Goal: Task Accomplishment & Management: Complete application form

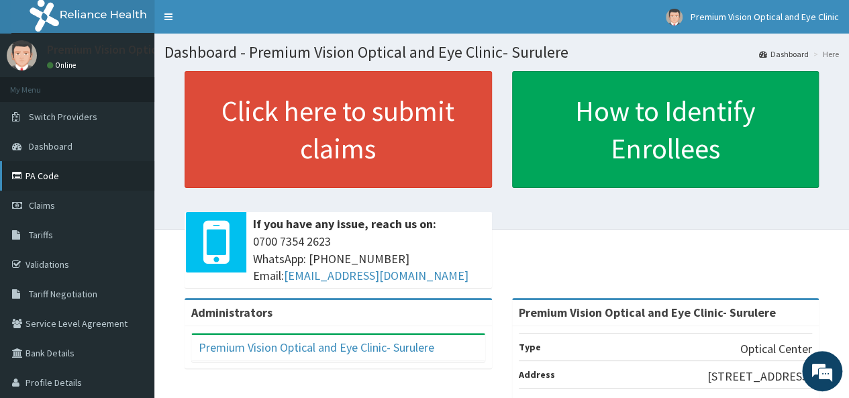
click at [60, 176] on link "PA Code" at bounding box center [77, 176] width 154 height 30
click at [58, 180] on link "PA Code" at bounding box center [77, 176] width 154 height 30
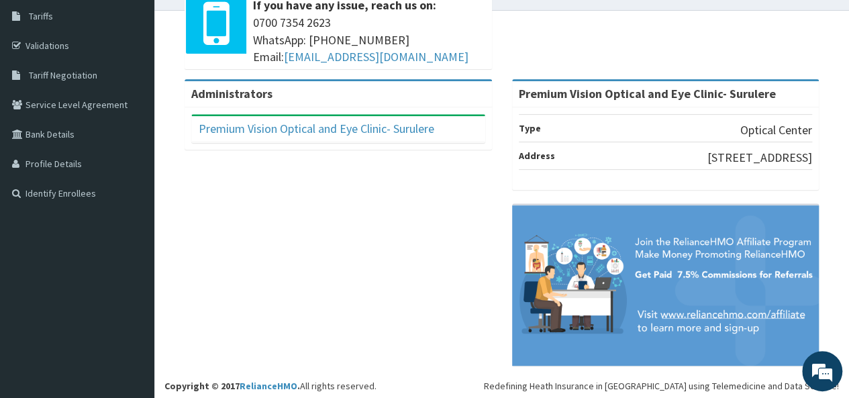
scroll to position [221, 0]
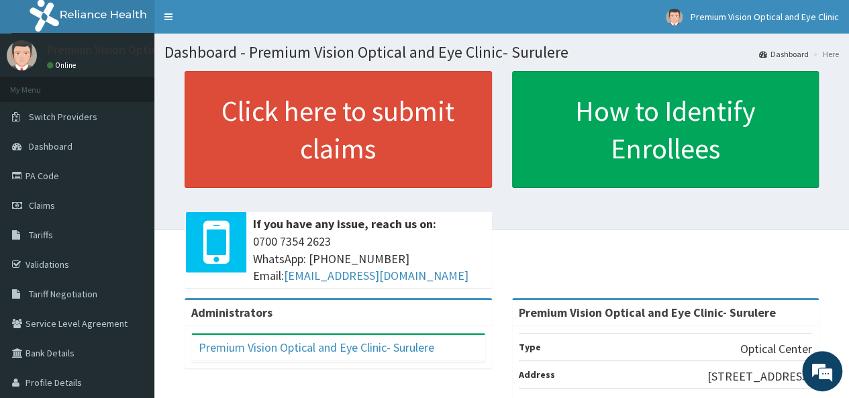
click at [456, 350] on div "Premium Vision Optical and Eye Clinic- Surulere" at bounding box center [338, 348] width 293 height 26
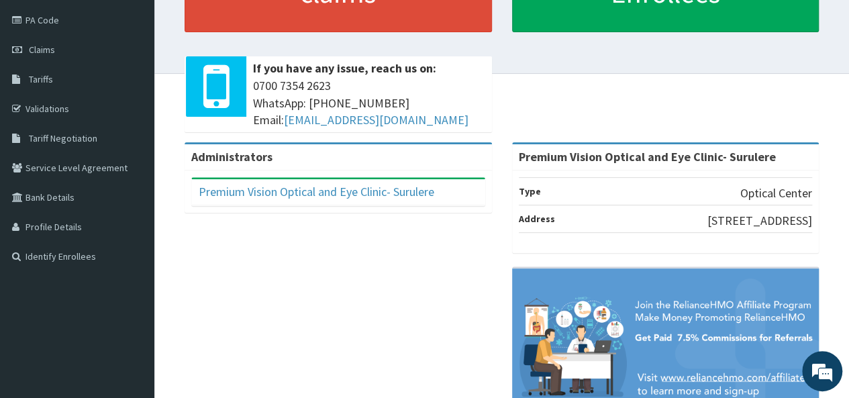
scroll to position [152, 0]
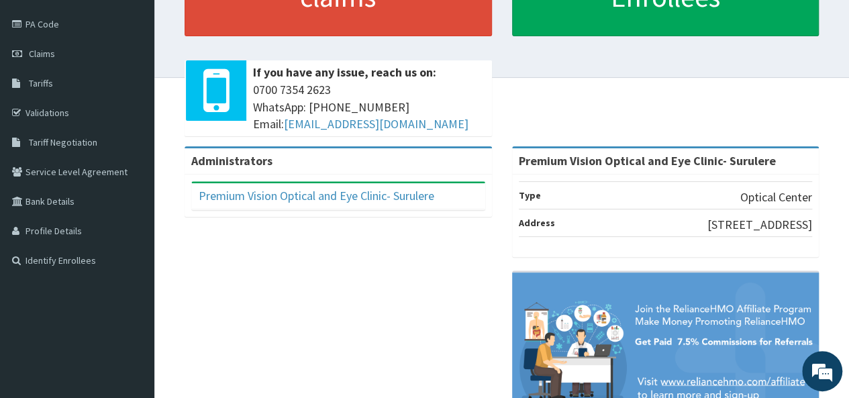
click at [678, 187] on li "Type Optical Center" at bounding box center [666, 195] width 294 height 28
click at [641, 231] on li "Address 61, Ishaga Road, Surulere, Lagos" at bounding box center [666, 223] width 294 height 28
click at [641, 248] on div "Type Optical Center Address 61, Ishaga Road, Surulere, Lagos" at bounding box center [665, 215] width 307 height 83
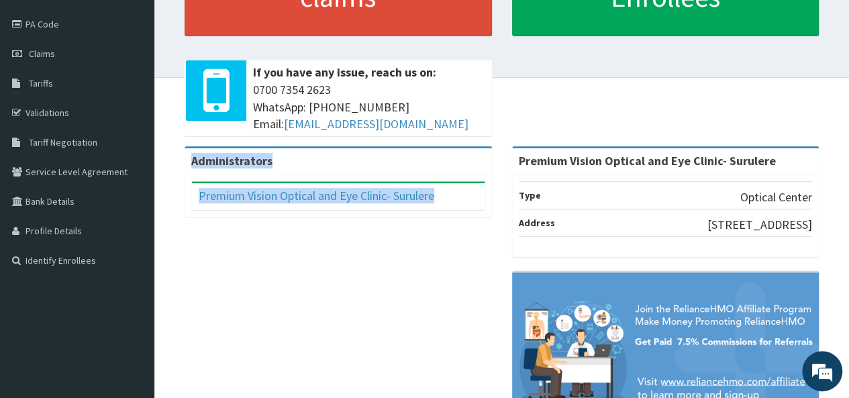
drag, startPoint x: 479, startPoint y: 241, endPoint x: 456, endPoint y: 193, distance: 53.7
click at [456, 193] on div "Administrators Premium Vision Optical and Eye Clinic- Surulere Full Name Premiu…" at bounding box center [501, 296] width 674 height 300
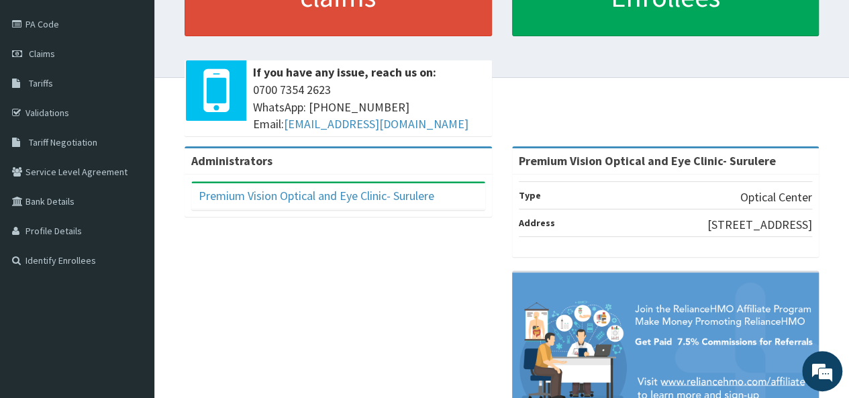
click at [456, 193] on div "Premium Vision Optical and Eye Clinic- Surulere" at bounding box center [338, 196] width 293 height 26
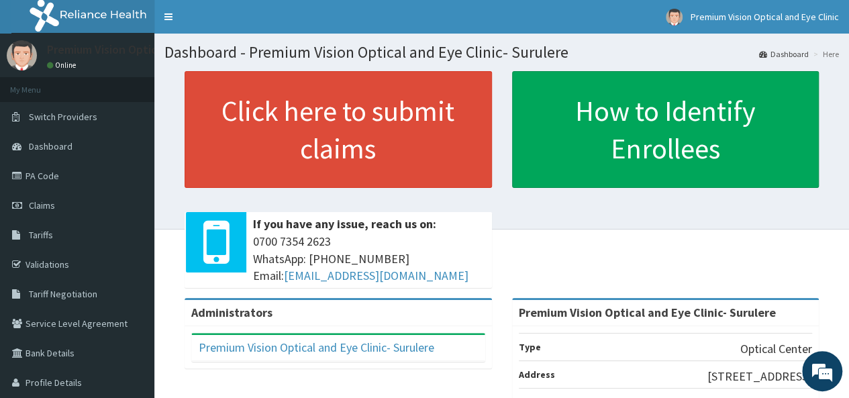
click at [793, 53] on link "Dashboard" at bounding box center [784, 53] width 50 height 11
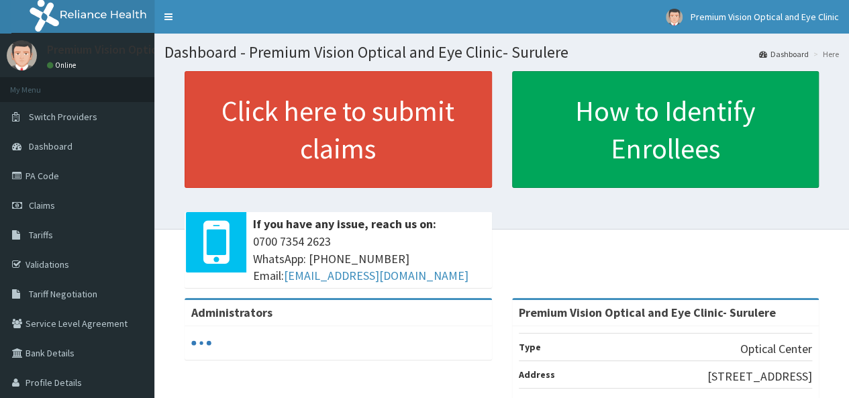
click at [787, 10] on link "Premium Vision Optical and Eye Clinic" at bounding box center [752, 17] width 193 height 34
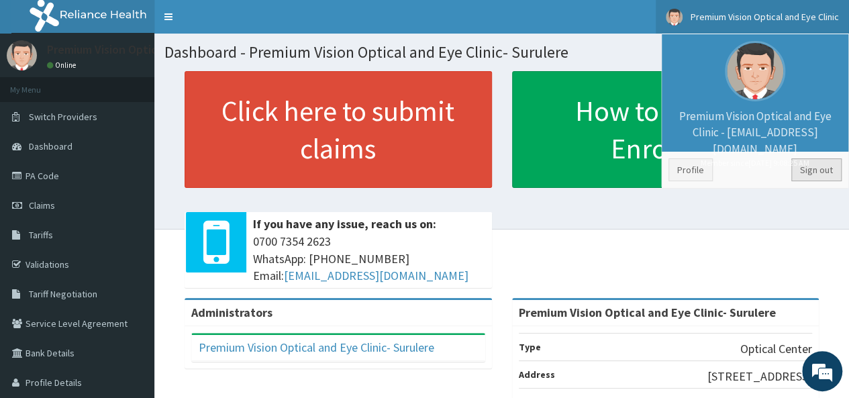
click at [827, 174] on link "Sign out" at bounding box center [816, 169] width 50 height 23
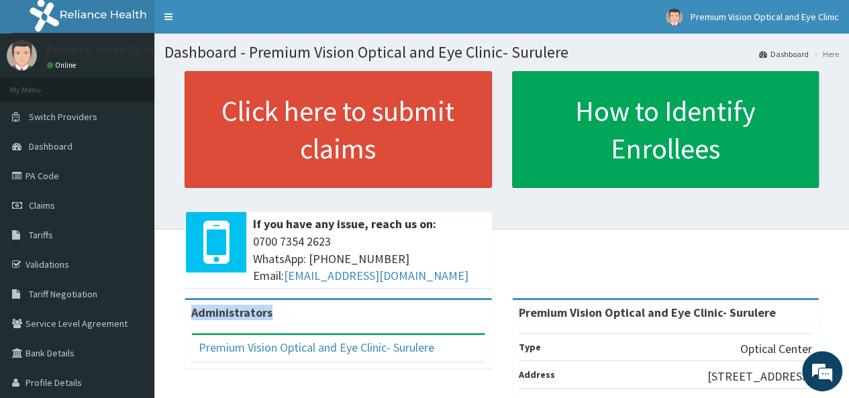
click at [827, 174] on div "How to Identify Enrollees" at bounding box center [665, 129] width 327 height 117
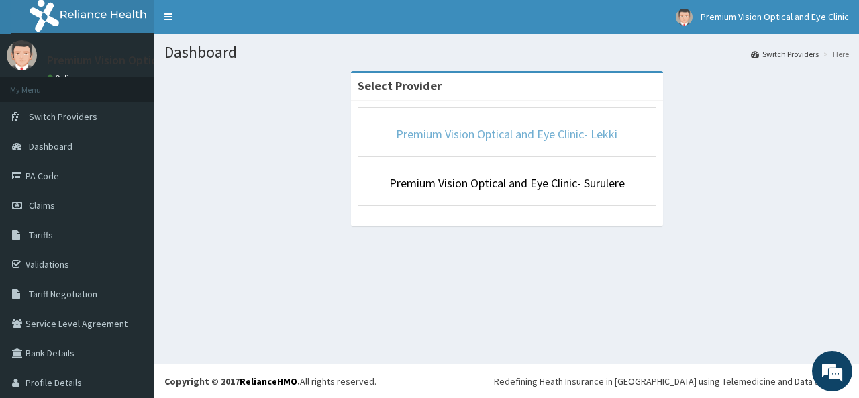
click at [522, 136] on link "Premium Vision Optical and Eye Clinic- Lekki" at bounding box center [506, 133] width 221 height 15
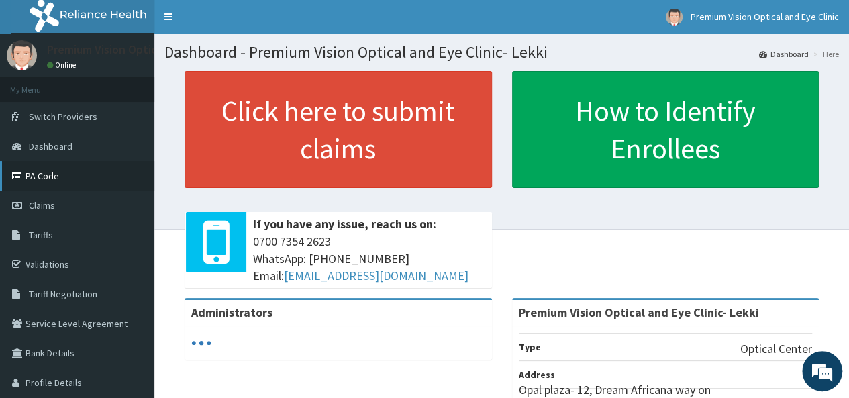
click at [44, 171] on link "PA Code" at bounding box center [77, 176] width 154 height 30
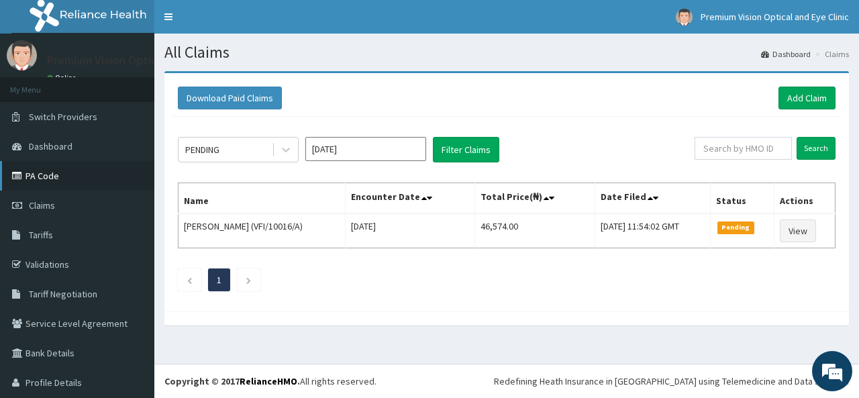
click at [56, 168] on link "PA Code" at bounding box center [77, 176] width 154 height 30
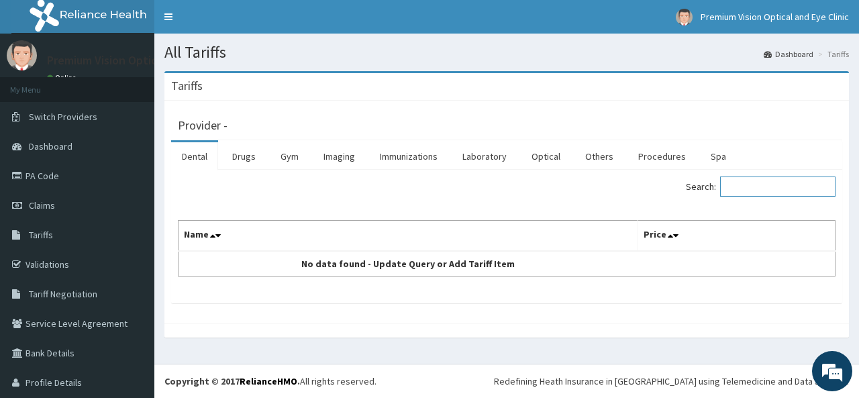
click at [764, 186] on input "Search:" at bounding box center [777, 186] width 115 height 20
type input "L"
type input "VARILUX"
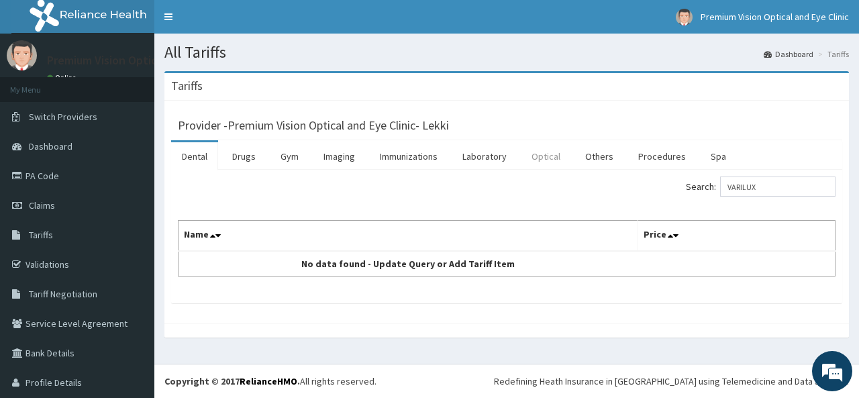
click at [557, 154] on link "Optical" at bounding box center [546, 156] width 50 height 28
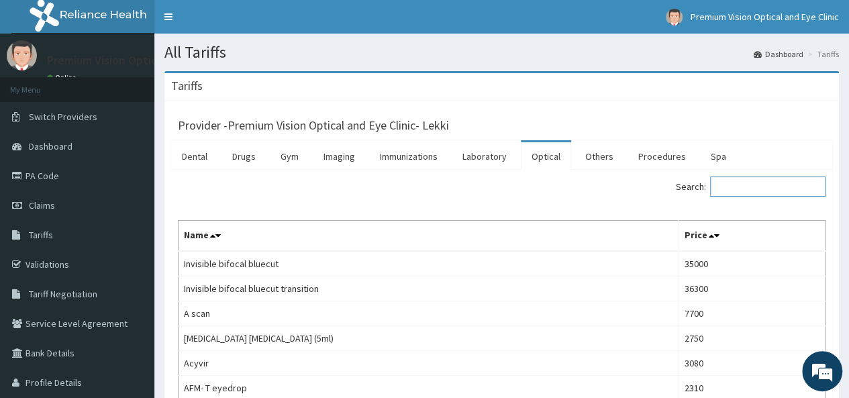
click at [746, 182] on input "Search:" at bounding box center [767, 186] width 115 height 20
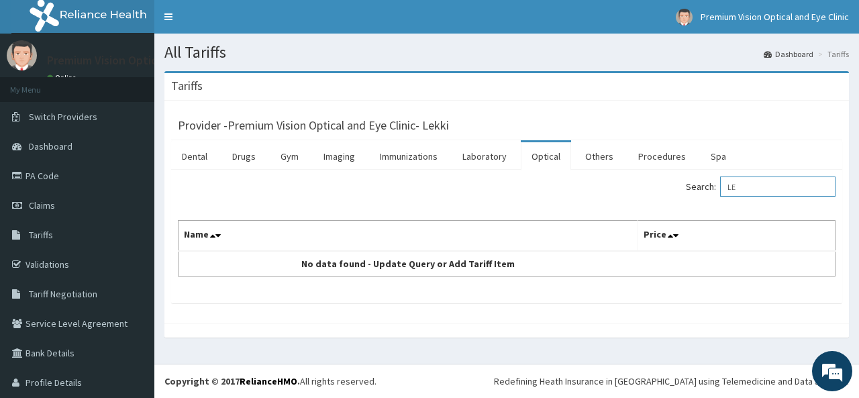
type input "L"
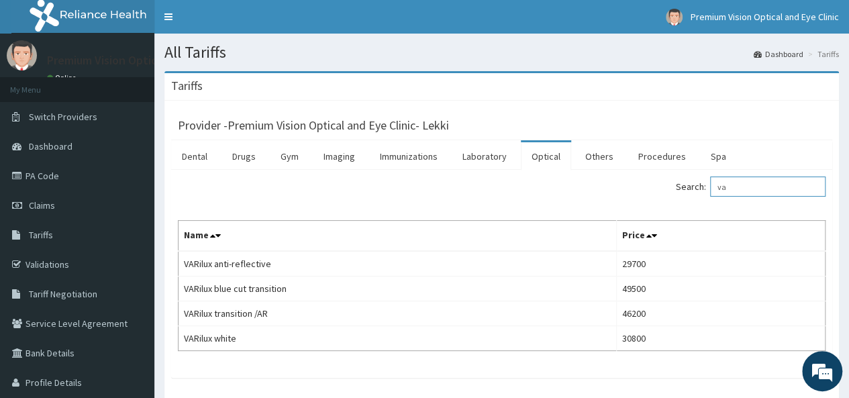
type input "v"
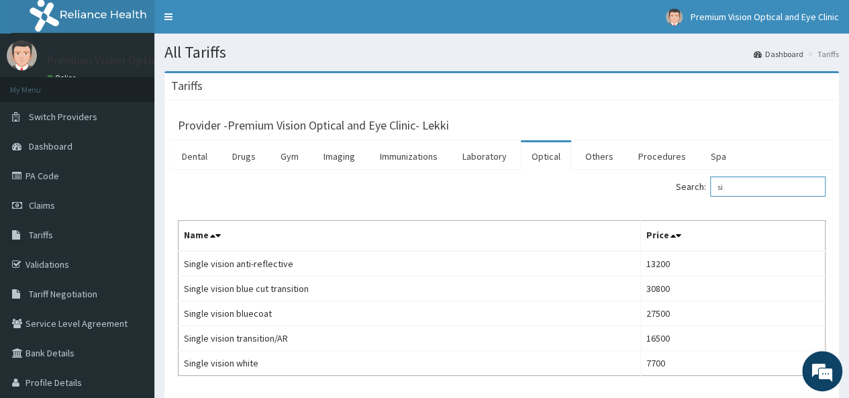
type input "s"
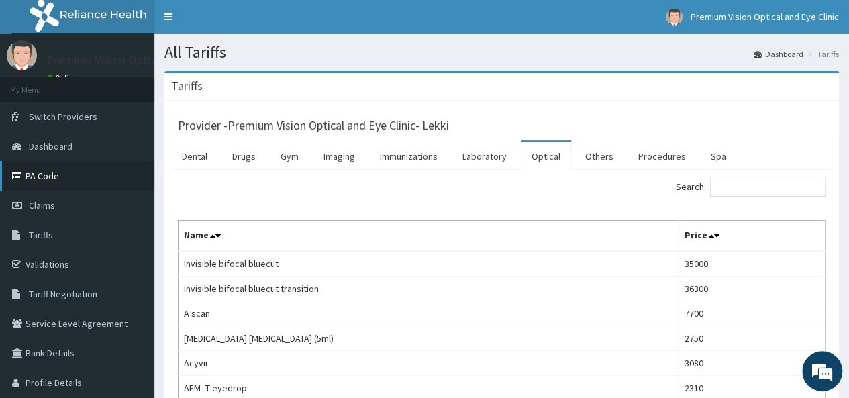
click at [46, 176] on link "PA Code" at bounding box center [77, 176] width 154 height 30
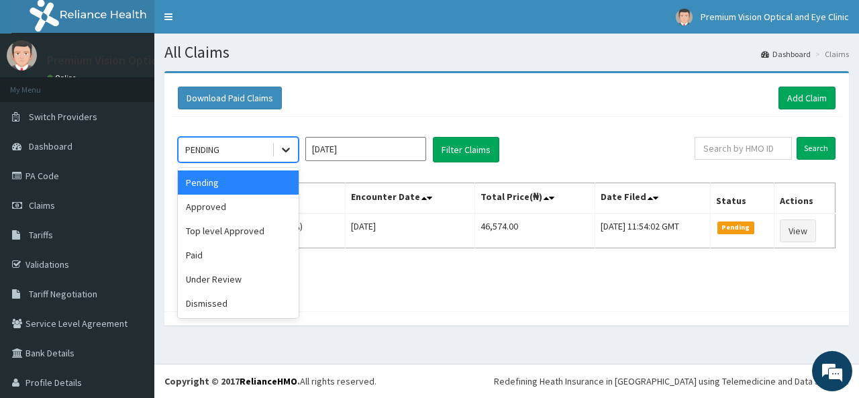
click at [283, 148] on icon at bounding box center [286, 150] width 8 height 5
click at [270, 175] on div "Pending" at bounding box center [238, 182] width 121 height 24
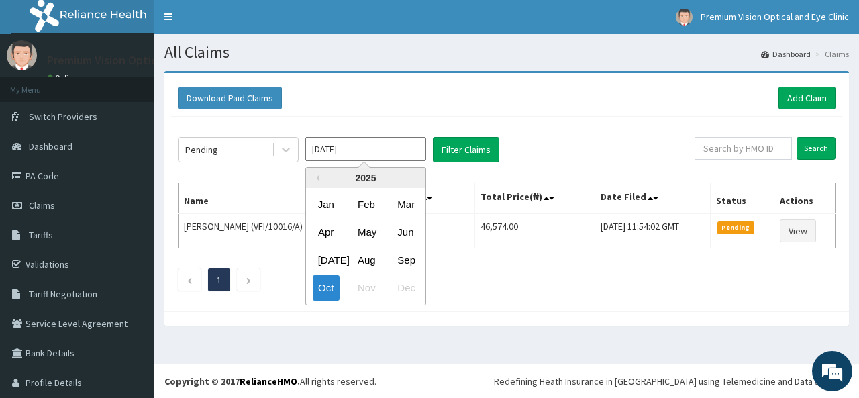
click at [397, 150] on input "Oct 2025" at bounding box center [365, 149] width 121 height 24
click at [325, 291] on div "Oct" at bounding box center [326, 288] width 27 height 25
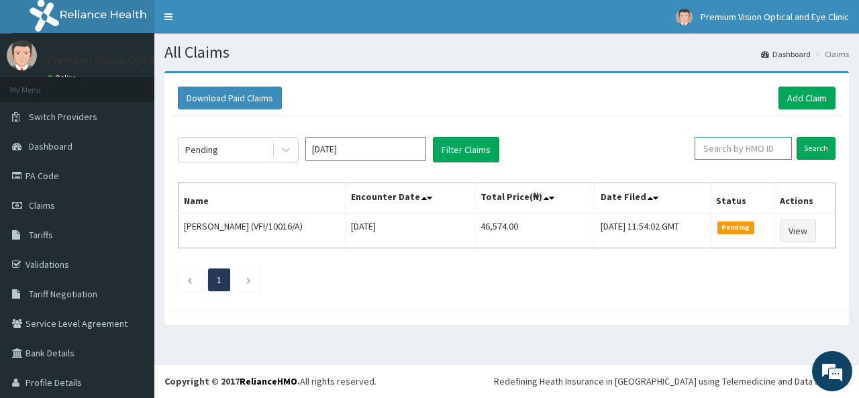
click at [756, 148] on input "text" at bounding box center [743, 148] width 97 height 23
type input "t"
type input "TZA/100055/A"
click at [817, 144] on input "Search" at bounding box center [815, 148] width 39 height 23
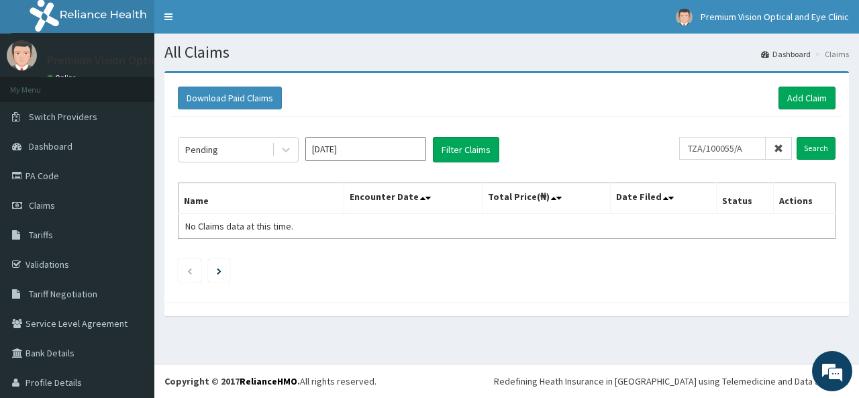
click at [774, 144] on icon at bounding box center [778, 148] width 9 height 9
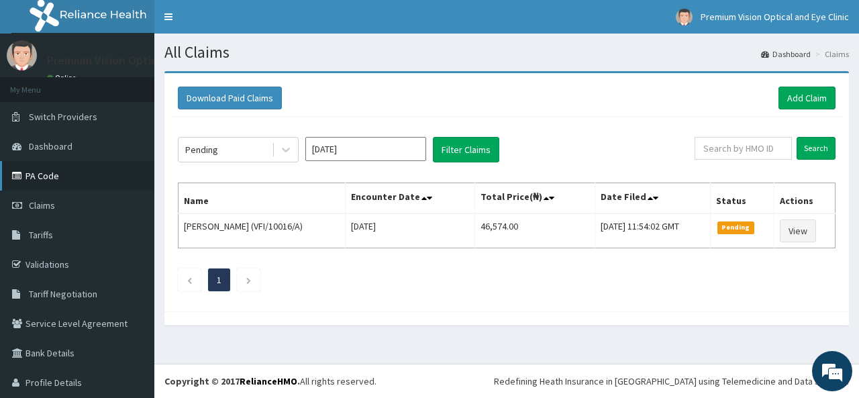
click at [98, 178] on link "PA Code" at bounding box center [77, 176] width 154 height 30
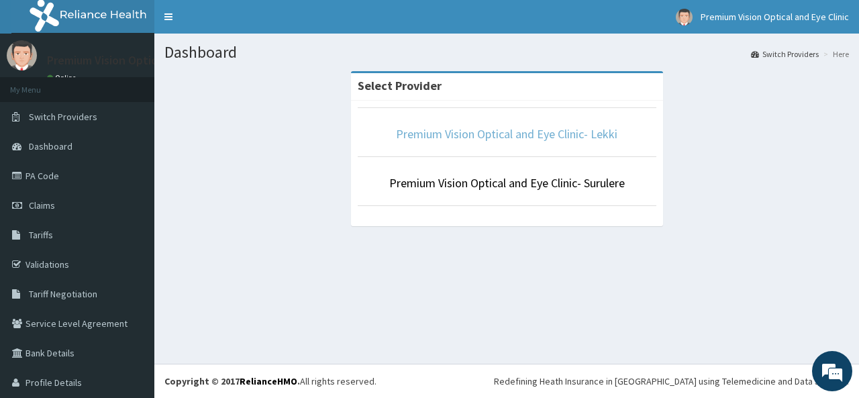
click at [572, 135] on link "Premium Vision Optical and Eye Clinic- Lekki" at bounding box center [506, 133] width 221 height 15
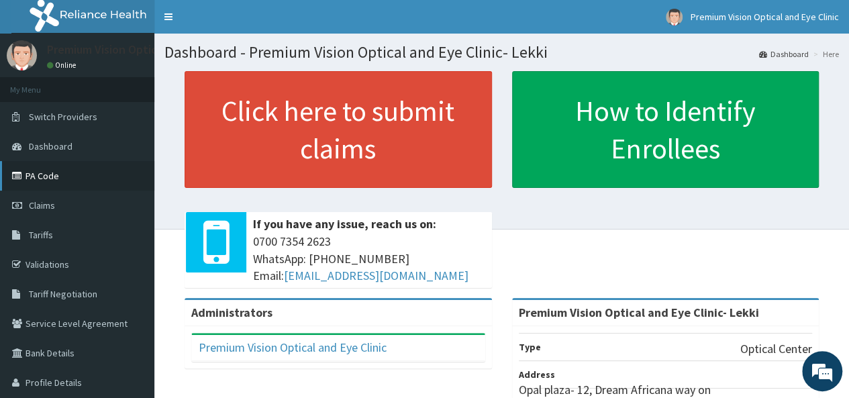
click at [83, 178] on link "PA Code" at bounding box center [77, 176] width 154 height 30
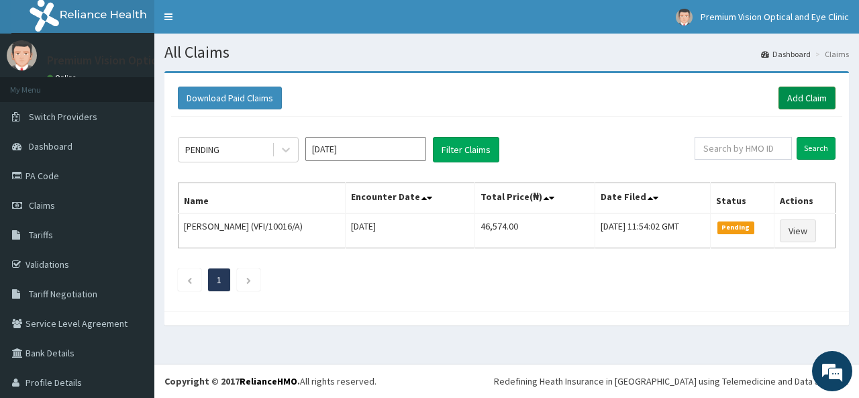
click at [808, 93] on link "Add Claim" at bounding box center [806, 98] width 57 height 23
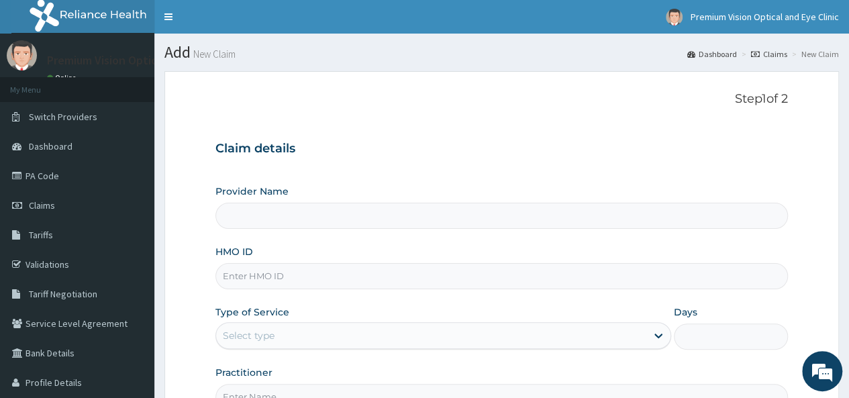
type input "Premium Vision Optical and Eye Clinic- Lekki"
click at [315, 282] on input "HMO ID" at bounding box center [501, 276] width 572 height 26
type input "t"
type input "TZA/10055/A"
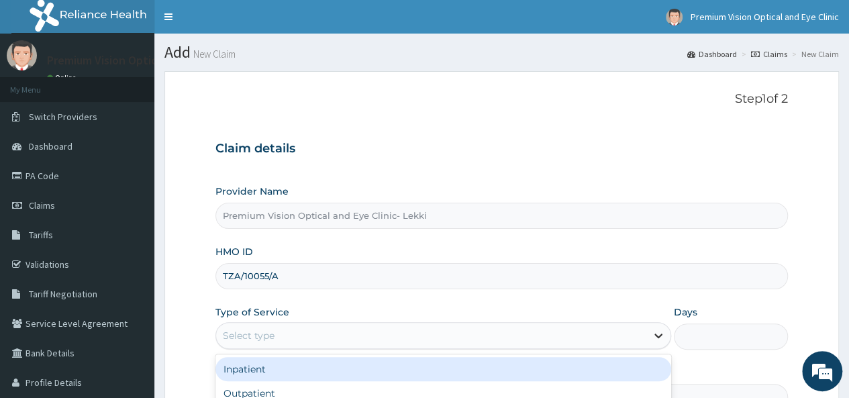
click at [660, 334] on icon at bounding box center [658, 336] width 8 height 5
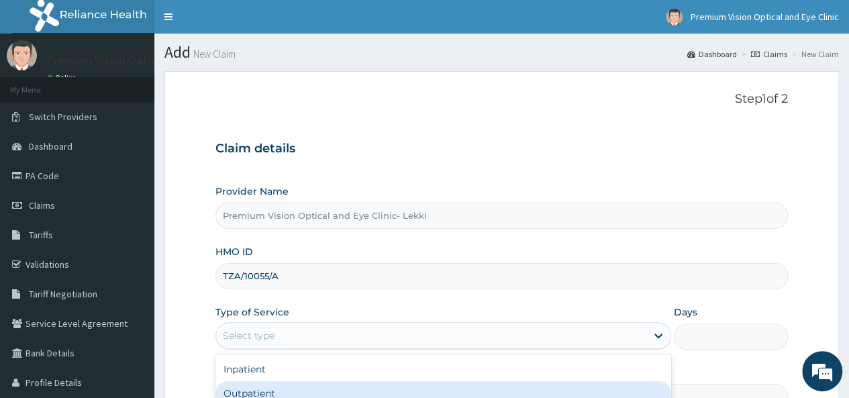
click at [393, 384] on div "Outpatient" at bounding box center [443, 393] width 456 height 24
type input "1"
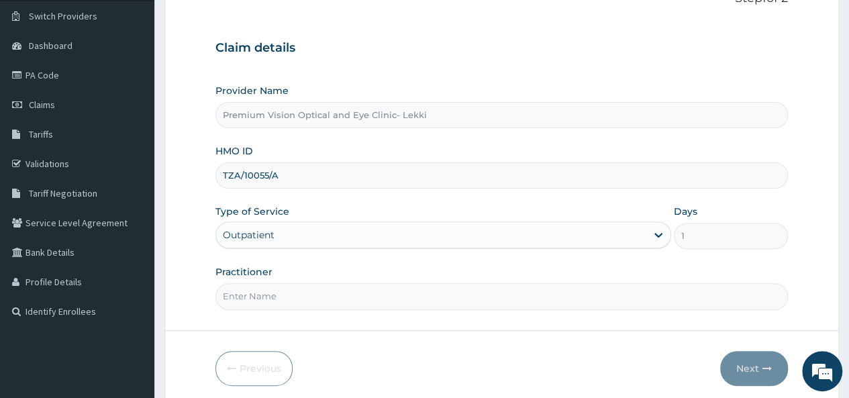
scroll to position [150, 0]
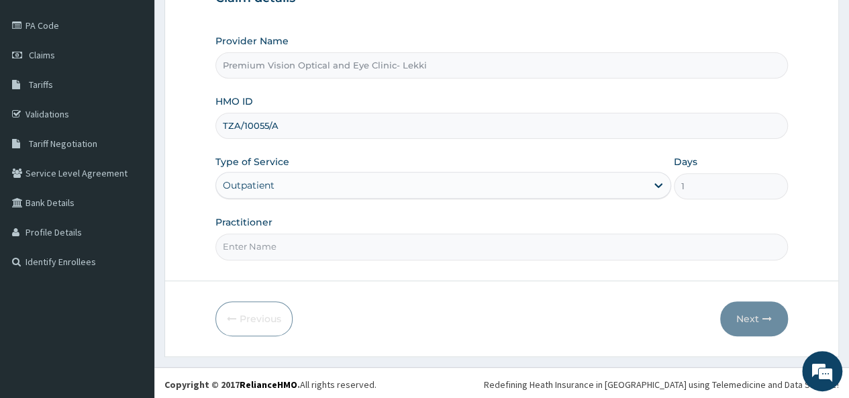
click at [303, 246] on input "Practitioner" at bounding box center [501, 247] width 572 height 26
type input "JERRY MOSES"
click at [772, 312] on button "Next" at bounding box center [754, 318] width 68 height 35
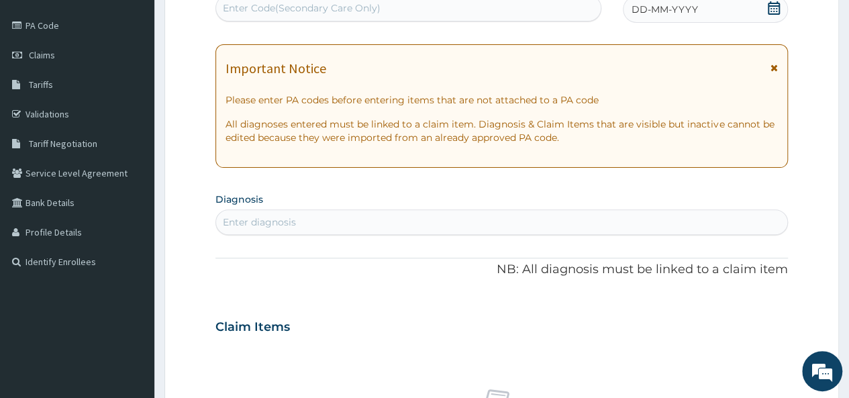
click at [486, 217] on div "Enter diagnosis" at bounding box center [501, 221] width 571 height 21
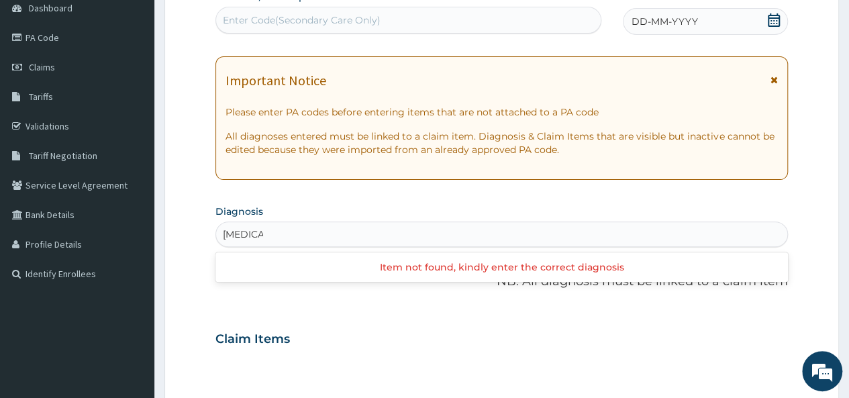
scroll to position [0, 0]
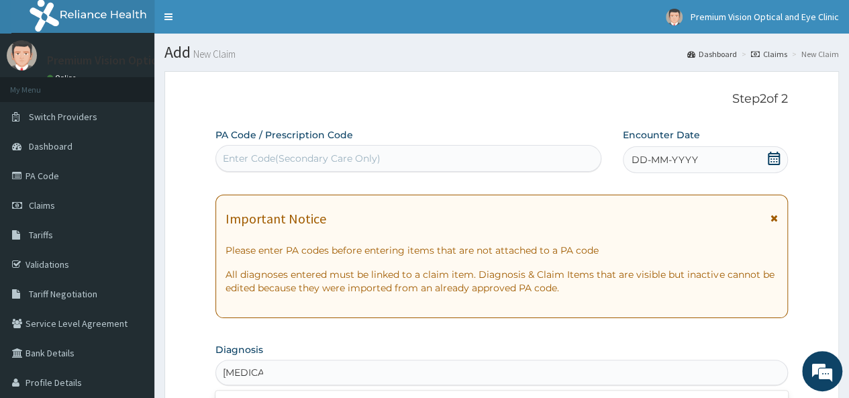
type input "MYOPIA"
click at [302, 157] on div "Enter Code(Secondary Care Only)" at bounding box center [302, 158] width 158 height 13
click at [44, 169] on link "PA Code" at bounding box center [77, 176] width 154 height 30
